Goal: Purchase product/service

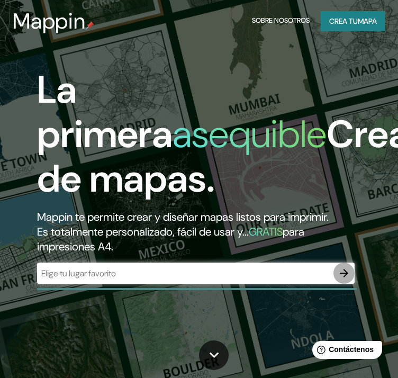
click at [341, 274] on icon "button" at bounding box center [344, 273] width 13 height 13
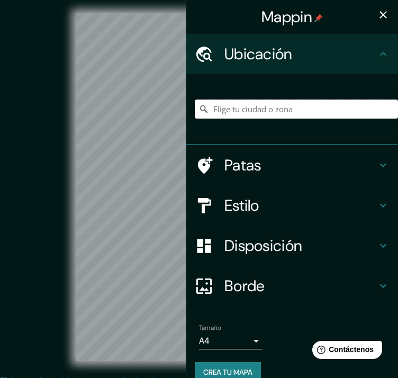
click at [248, 105] on input "Elige tu ciudad o zona" at bounding box center [296, 108] width 203 height 19
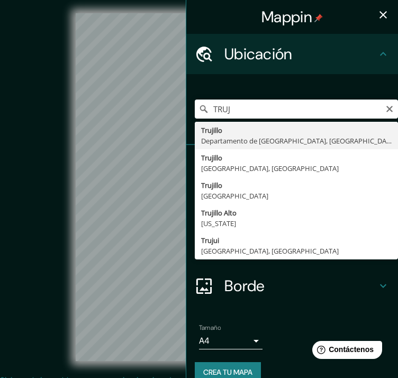
type input "[GEOGRAPHIC_DATA], [GEOGRAPHIC_DATA], [GEOGRAPHIC_DATA]"
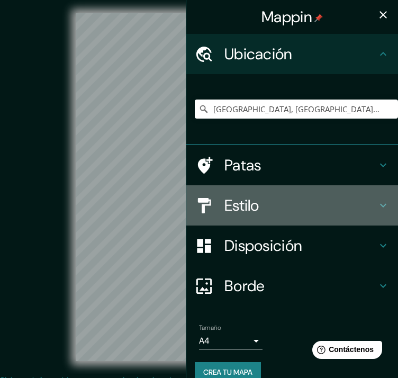
click at [369, 201] on div "Estilo" at bounding box center [292, 205] width 212 height 40
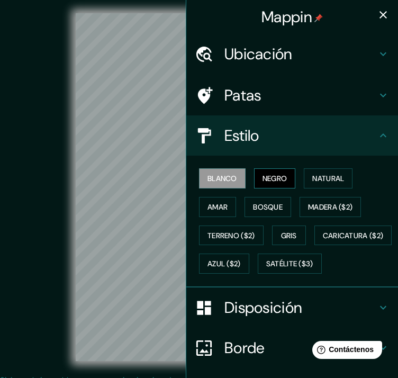
click at [267, 179] on font "Negro" at bounding box center [274, 179] width 25 height 10
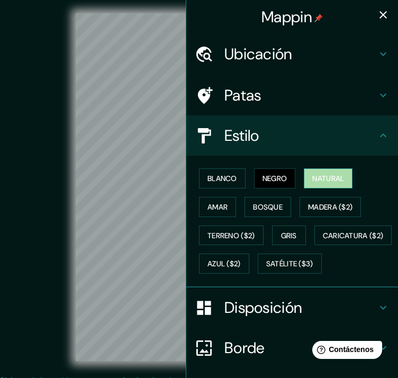
click at [329, 175] on font "Natural" at bounding box center [328, 179] width 32 height 10
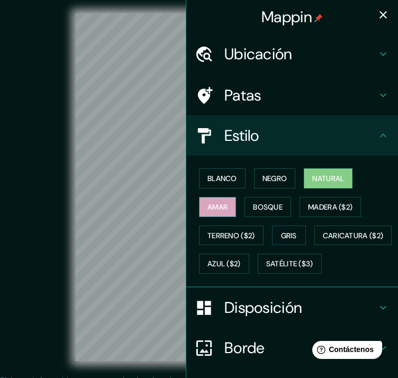
click at [212, 210] on font "Amar" at bounding box center [217, 207] width 20 height 10
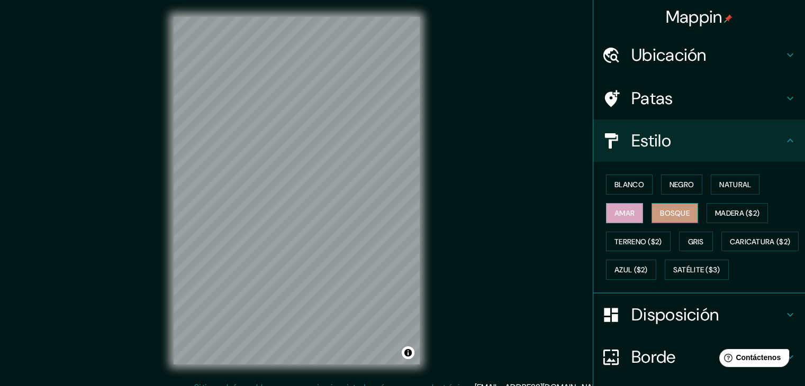
click at [397, 210] on font "Bosque" at bounding box center [675, 213] width 30 height 10
click at [397, 211] on font "Amar" at bounding box center [624, 213] width 20 height 10
click at [397, 238] on font "Gris" at bounding box center [696, 242] width 16 height 10
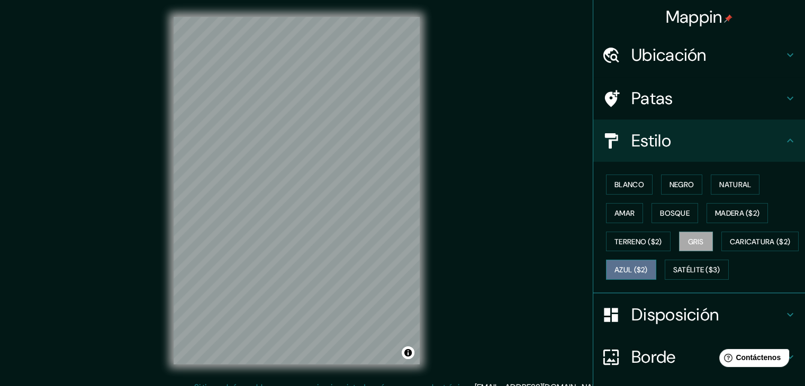
click at [397, 268] on font "Azul ($2)" at bounding box center [630, 271] width 33 height 10
click at [397, 216] on font "Bosque" at bounding box center [675, 213] width 30 height 10
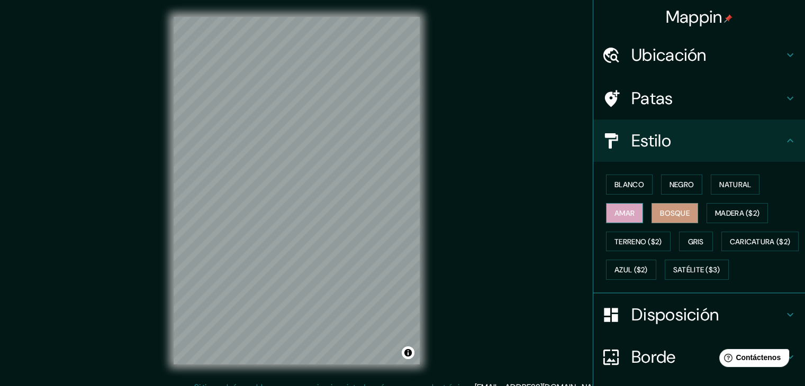
click at [397, 211] on button "Amar" at bounding box center [624, 213] width 37 height 20
click at [397, 183] on font "Blanco" at bounding box center [629, 185] width 30 height 10
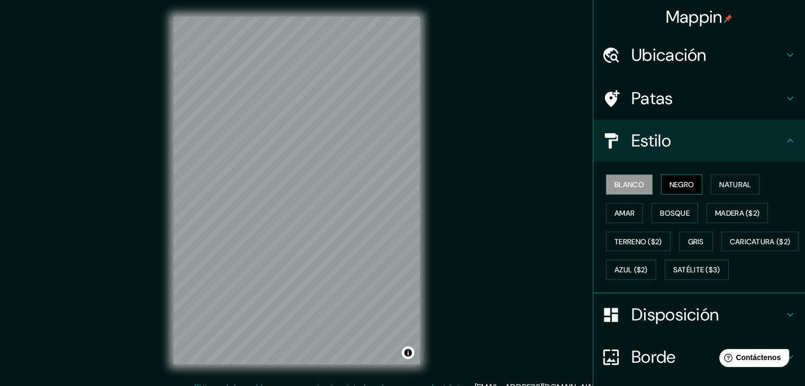
click at [397, 181] on button "Negro" at bounding box center [682, 185] width 42 height 20
click at [397, 183] on font "Blanco" at bounding box center [629, 185] width 30 height 10
click at [397, 144] on h4 "Estilo" at bounding box center [707, 140] width 152 height 21
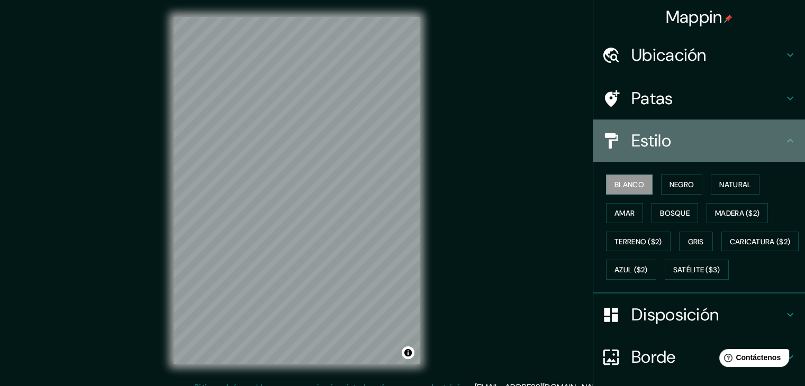
click at [397, 141] on h4 "Estilo" at bounding box center [707, 140] width 152 height 21
click at [397, 142] on icon at bounding box center [790, 140] width 13 height 13
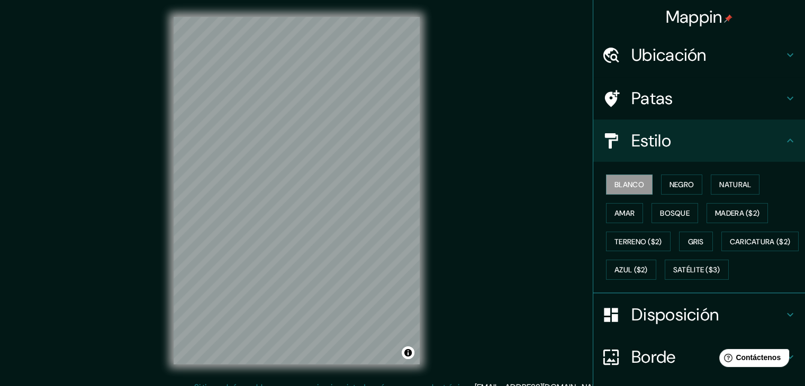
click at [397, 142] on icon at bounding box center [790, 140] width 13 height 13
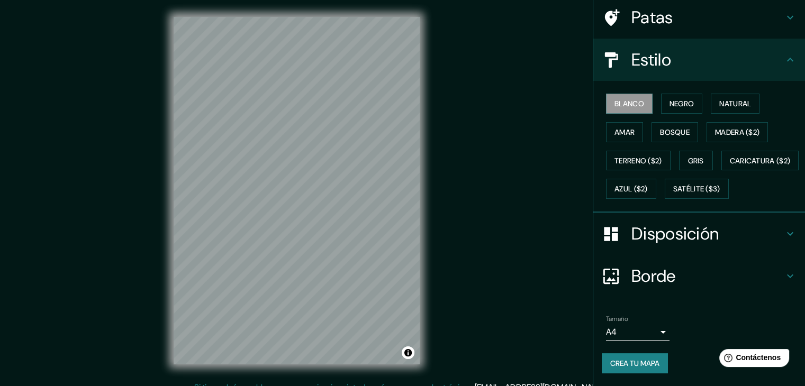
scroll to position [106, 0]
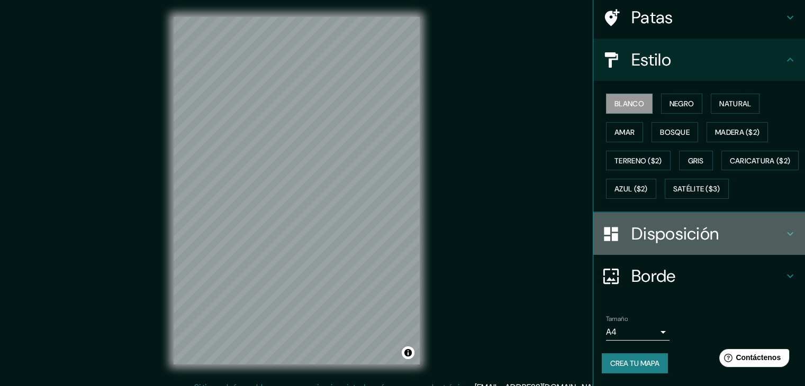
click at [397, 238] on h4 "Disposición" at bounding box center [707, 233] width 152 height 21
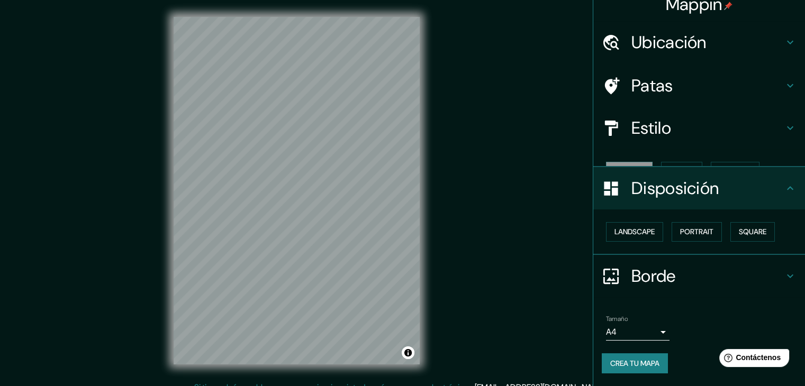
scroll to position [0, 0]
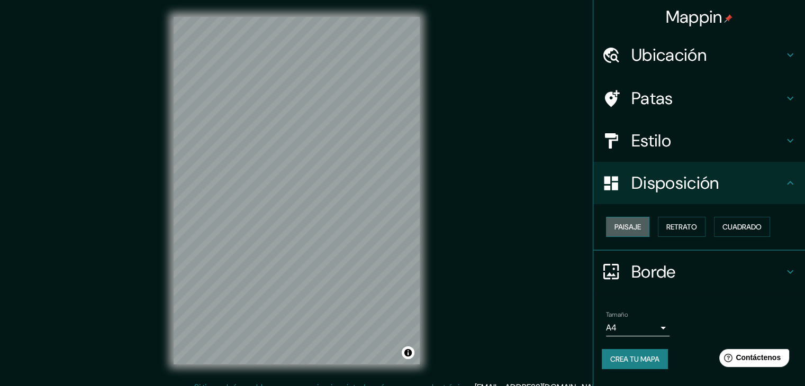
click at [397, 230] on font "Paisaje" at bounding box center [627, 227] width 26 height 10
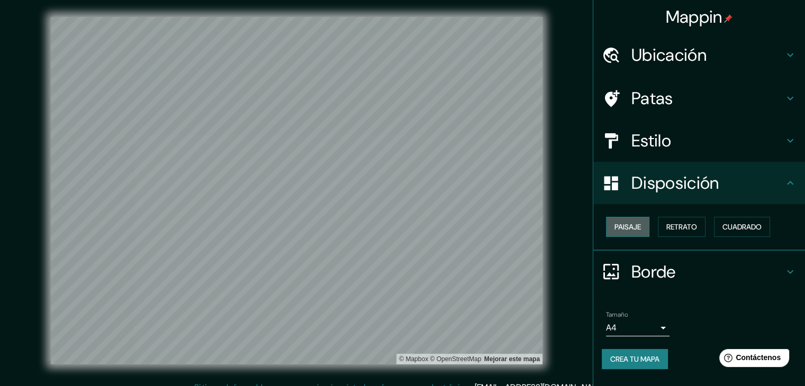
click at [397, 230] on font "Paisaje" at bounding box center [627, 227] width 26 height 10
click at [397, 227] on font "Retrato" at bounding box center [681, 227] width 31 height 10
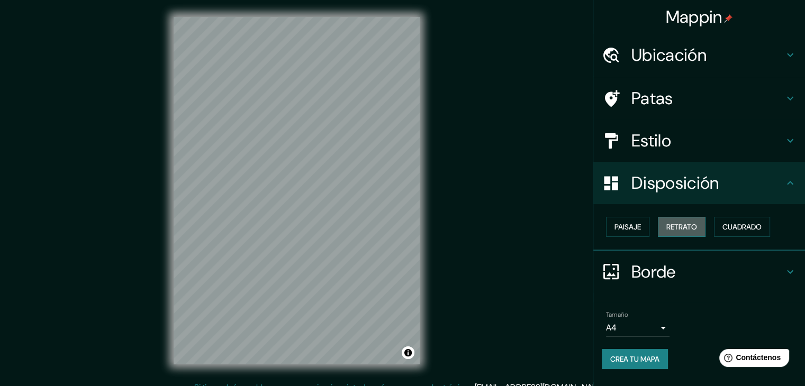
click at [397, 227] on font "Retrato" at bounding box center [681, 227] width 31 height 10
click at [397, 135] on h4 "Estilo" at bounding box center [707, 140] width 152 height 21
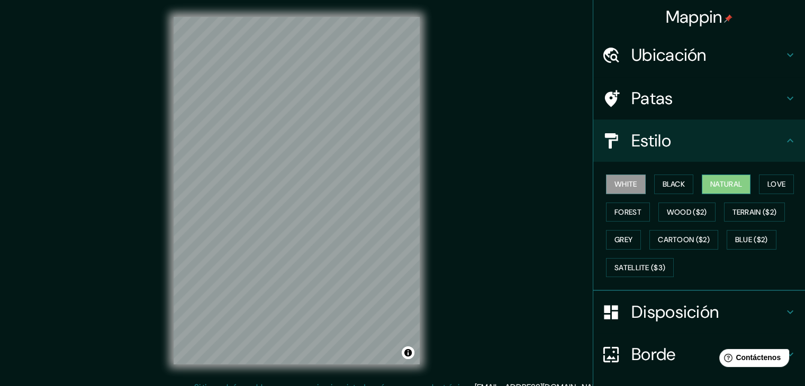
click at [397, 180] on button "Natural" at bounding box center [726, 185] width 49 height 20
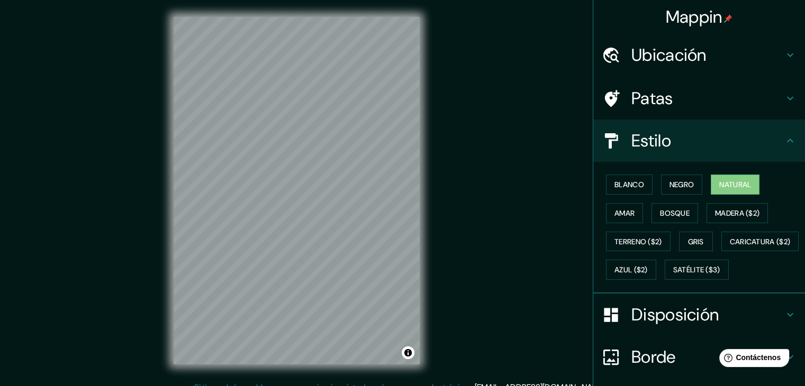
click at [397, 143] on h4 "Estilo" at bounding box center [707, 140] width 152 height 21
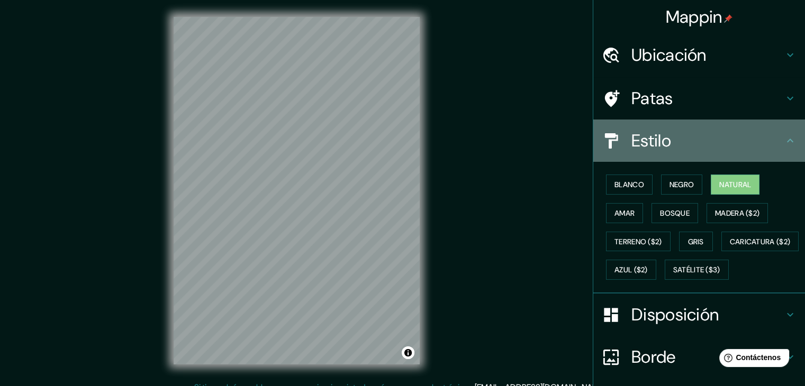
click at [397, 140] on div "Estilo" at bounding box center [699, 141] width 212 height 42
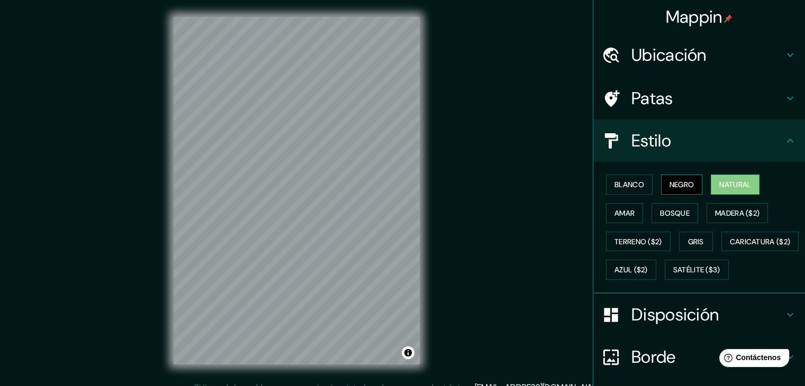
click at [397, 190] on button "Negro" at bounding box center [682, 185] width 42 height 20
click at [397, 189] on font "Blanco" at bounding box center [629, 185] width 30 height 14
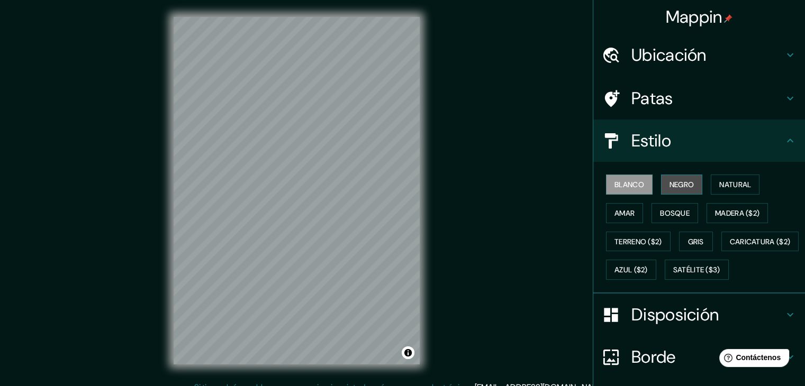
click at [397, 185] on font "Negro" at bounding box center [681, 185] width 25 height 10
click at [397, 183] on font "Blanco" at bounding box center [629, 185] width 30 height 10
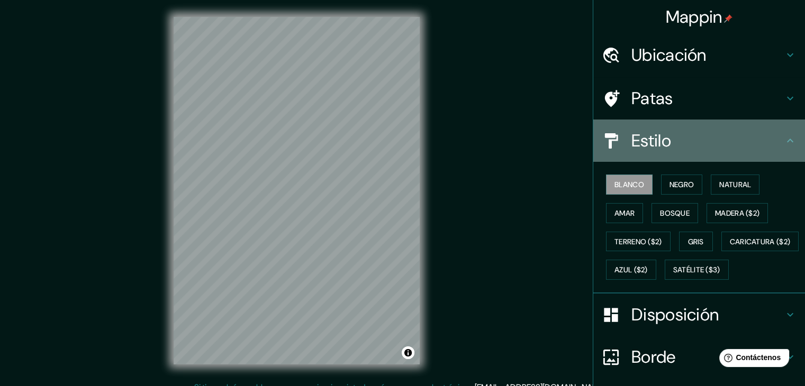
click at [397, 143] on icon at bounding box center [790, 140] width 13 height 13
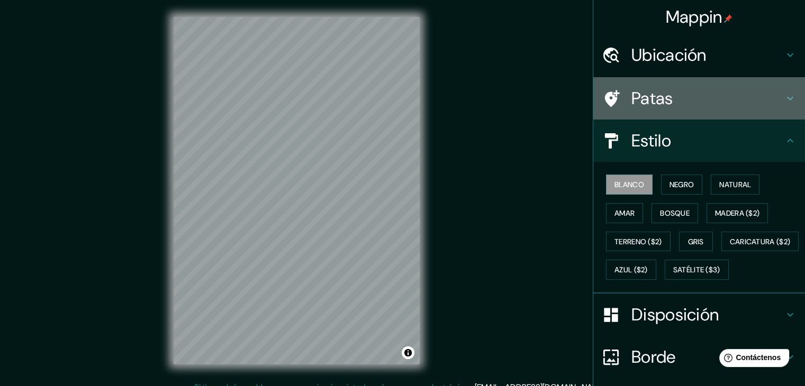
click at [397, 96] on icon at bounding box center [790, 98] width 13 height 13
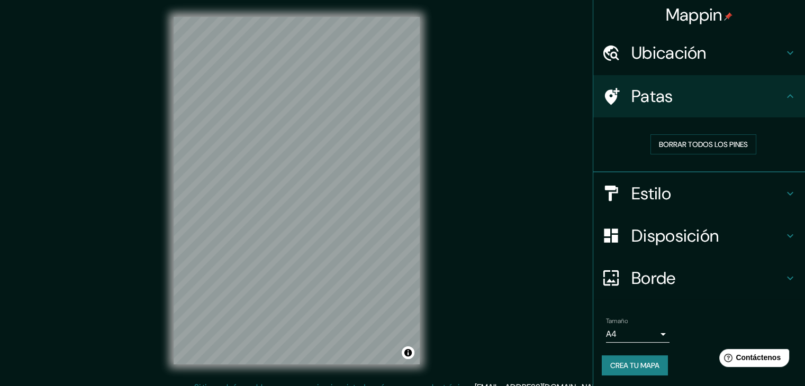
scroll to position [3, 0]
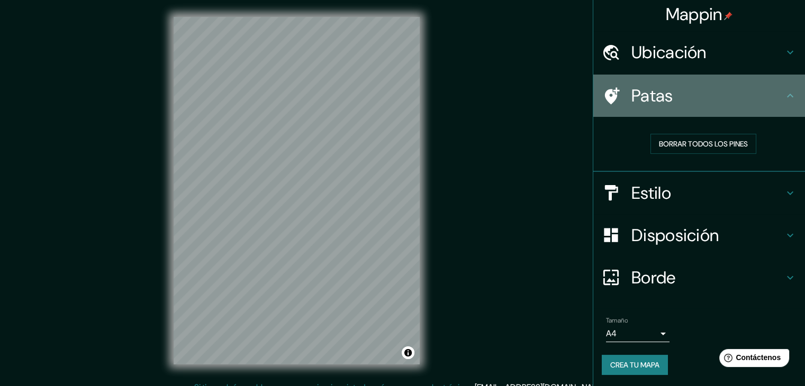
click at [397, 98] on icon at bounding box center [790, 95] width 13 height 13
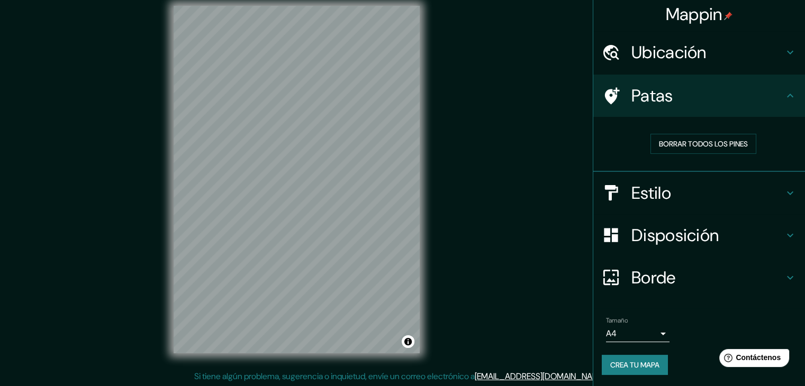
scroll to position [12, 0]
click at [397, 98] on icon at bounding box center [790, 95] width 13 height 13
click at [397, 95] on icon at bounding box center [790, 96] width 6 height 4
click at [397, 53] on icon at bounding box center [790, 53] width 6 height 4
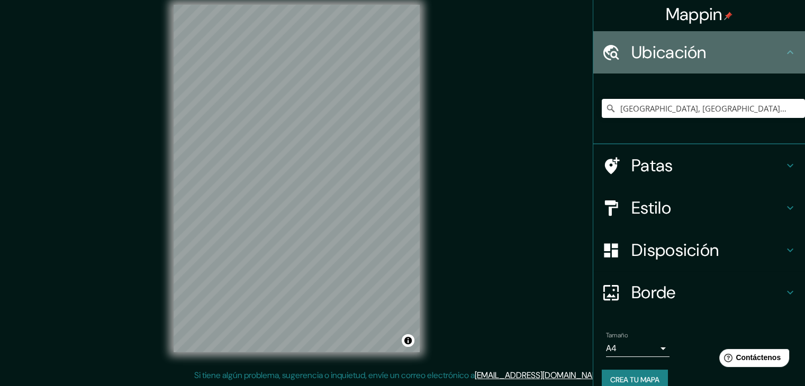
click at [397, 52] on icon at bounding box center [790, 52] width 13 height 13
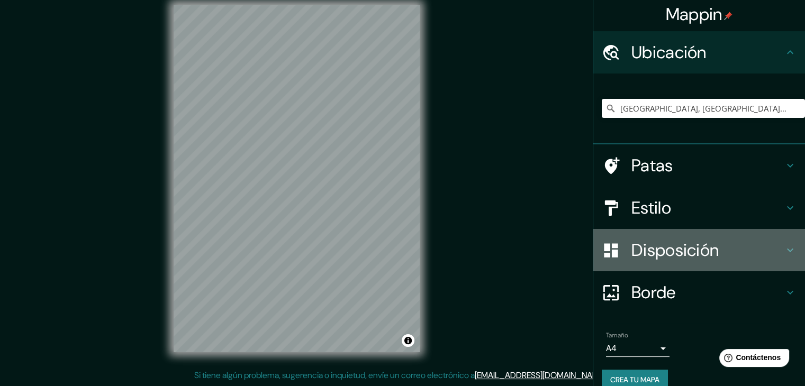
click at [397, 248] on icon at bounding box center [790, 250] width 13 height 13
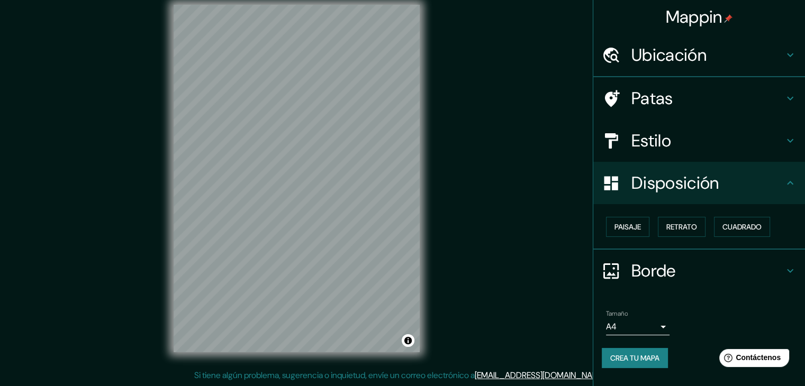
scroll to position [0, 0]
click at [397, 229] on button "Paisaje" at bounding box center [627, 227] width 43 height 20
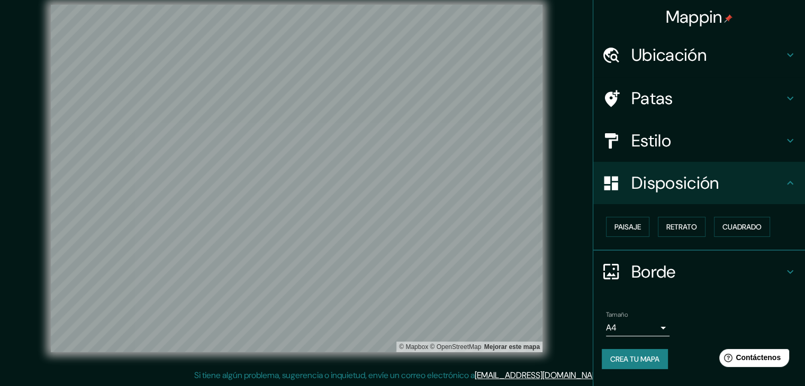
click at [397, 270] on icon at bounding box center [790, 272] width 13 height 13
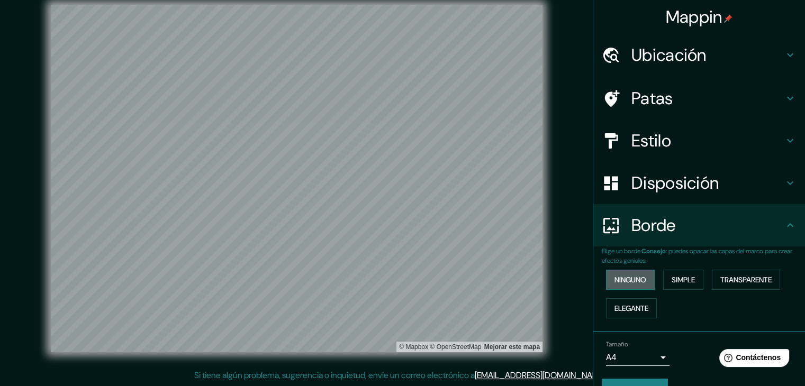
click at [397, 279] on font "Ninguno" at bounding box center [630, 280] width 32 height 10
click at [397, 282] on button "Simple" at bounding box center [683, 280] width 40 height 20
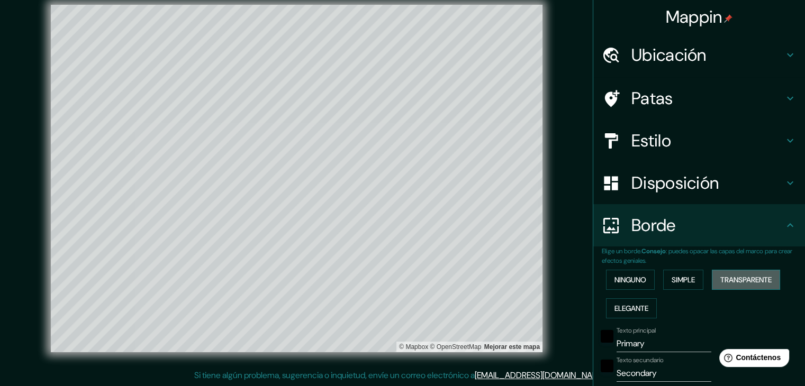
click at [397, 276] on font "Transparente" at bounding box center [745, 280] width 51 height 10
click at [397, 282] on font "Ninguno" at bounding box center [630, 280] width 32 height 10
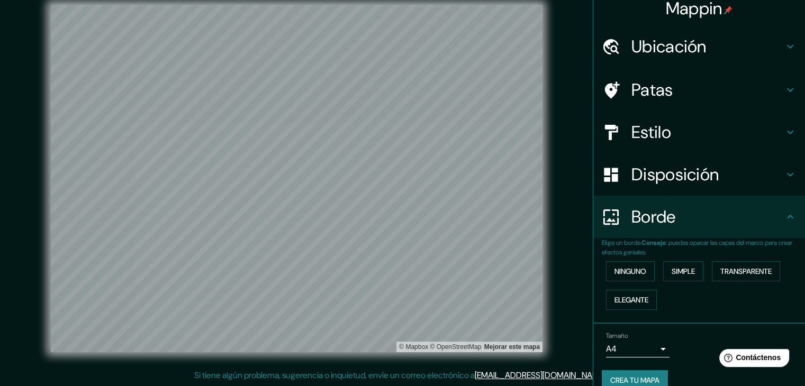
scroll to position [24, 0]
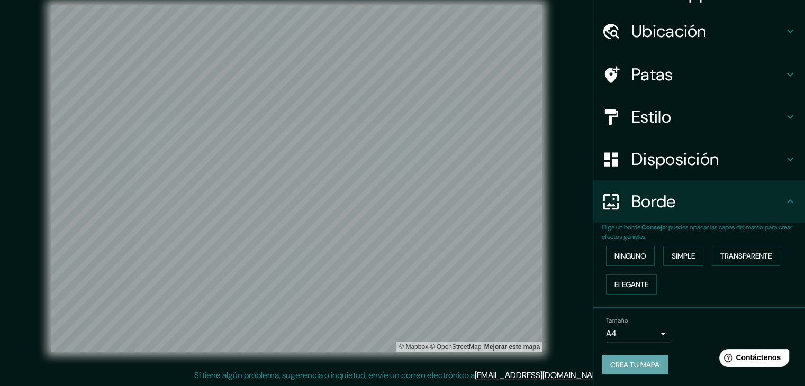
click at [397, 362] on font "Crea tu mapa" at bounding box center [634, 365] width 49 height 10
click at [397, 365] on font "Crea tu mapa" at bounding box center [634, 365] width 49 height 10
click at [397, 362] on font "Crea tu mapa" at bounding box center [634, 365] width 49 height 10
